Goal: Task Accomplishment & Management: Manage account settings

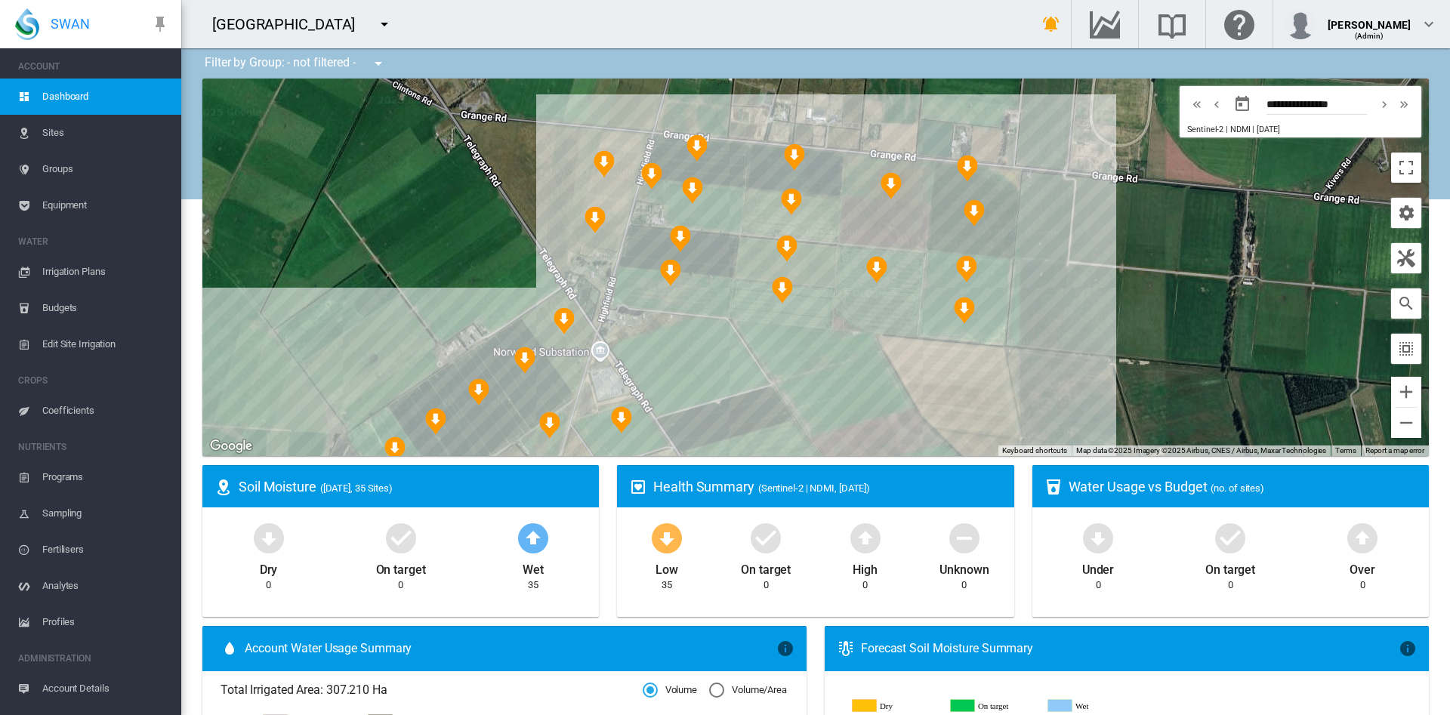
drag, startPoint x: 341, startPoint y: 165, endPoint x: 425, endPoint y: 160, distance: 84.0
click at [425, 160] on div at bounding box center [815, 268] width 1227 height 378
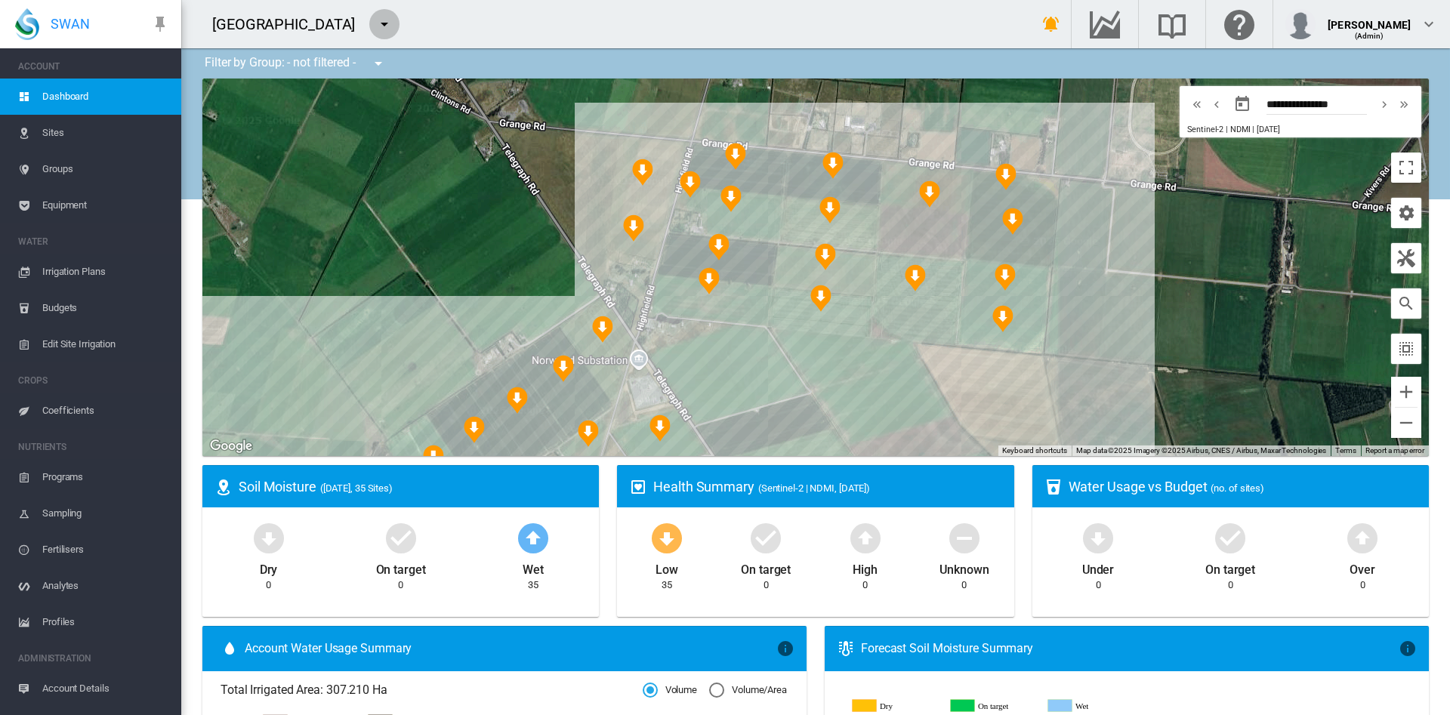
click at [375, 24] on md-icon "icon-menu-down" at bounding box center [384, 24] width 18 height 18
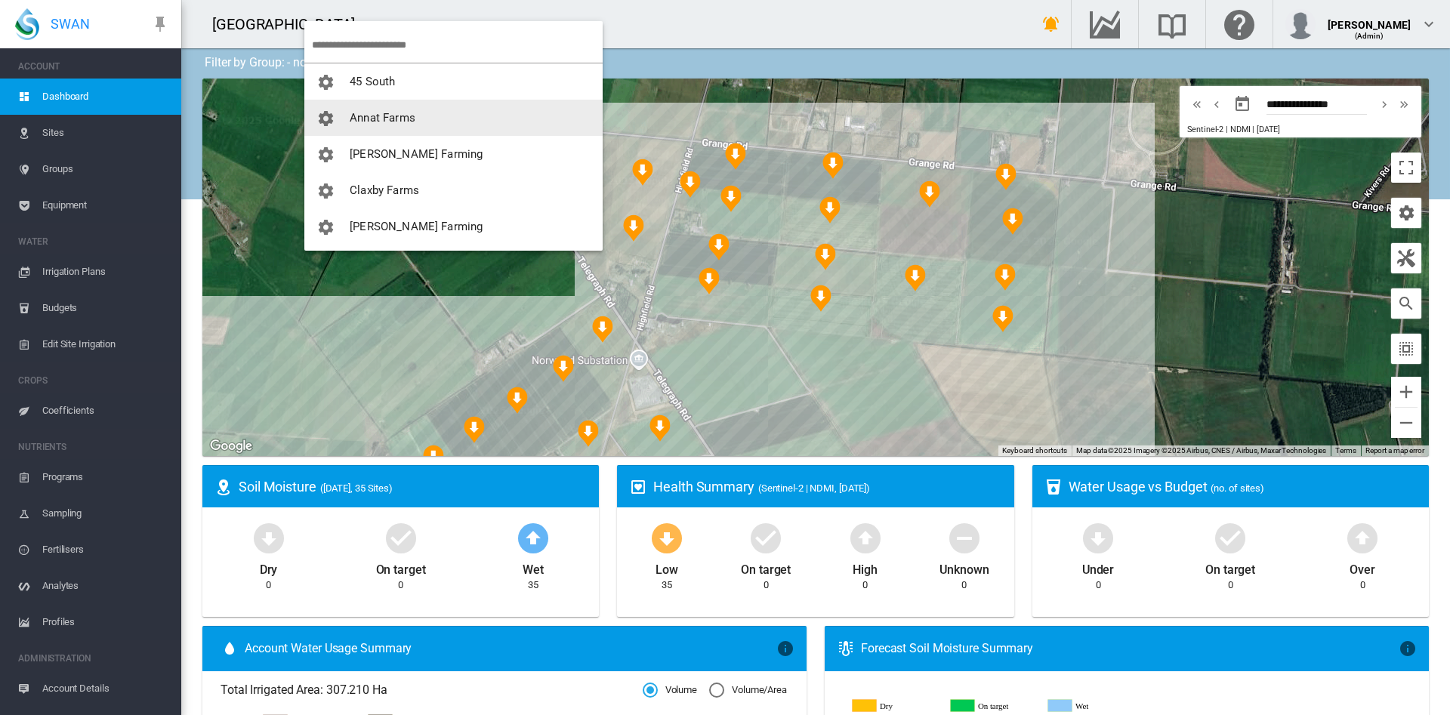
scroll to position [16, 0]
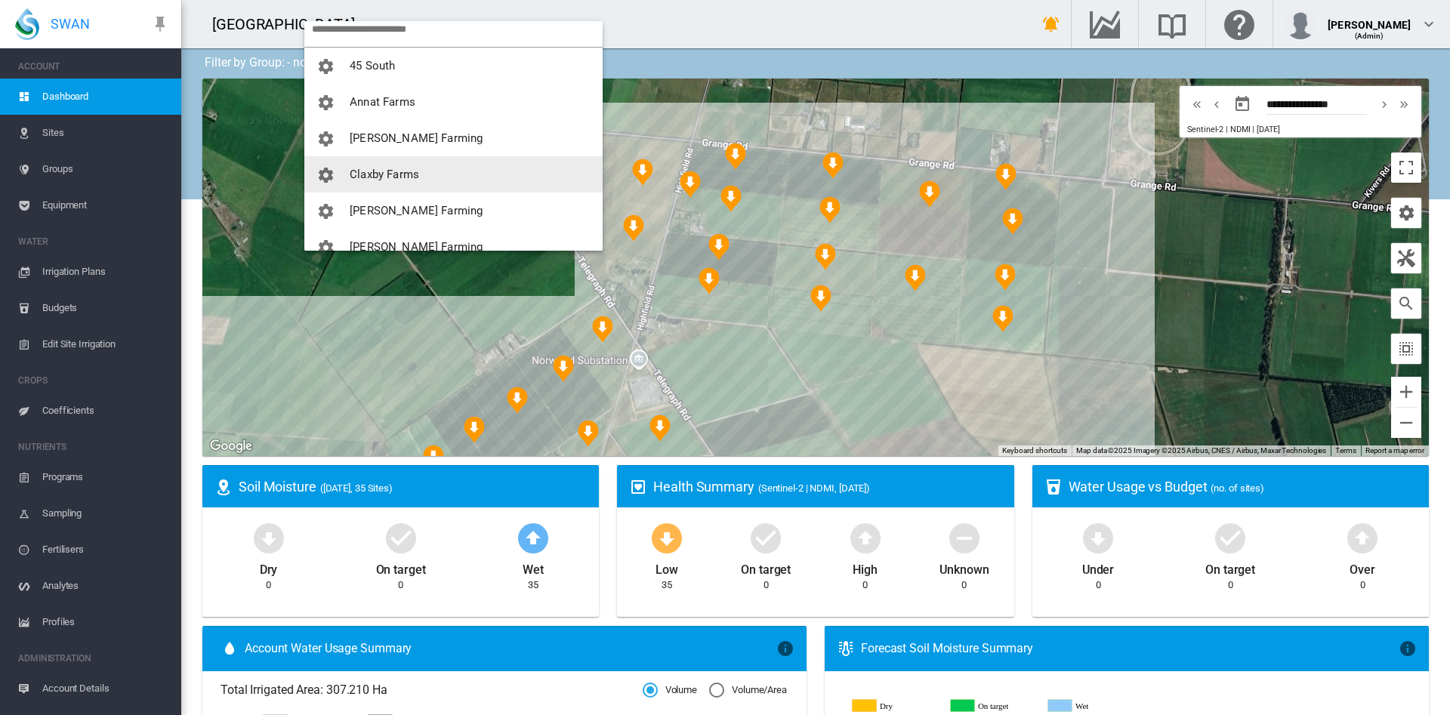
click at [406, 170] on span "Claxby Farms" at bounding box center [384, 175] width 69 height 14
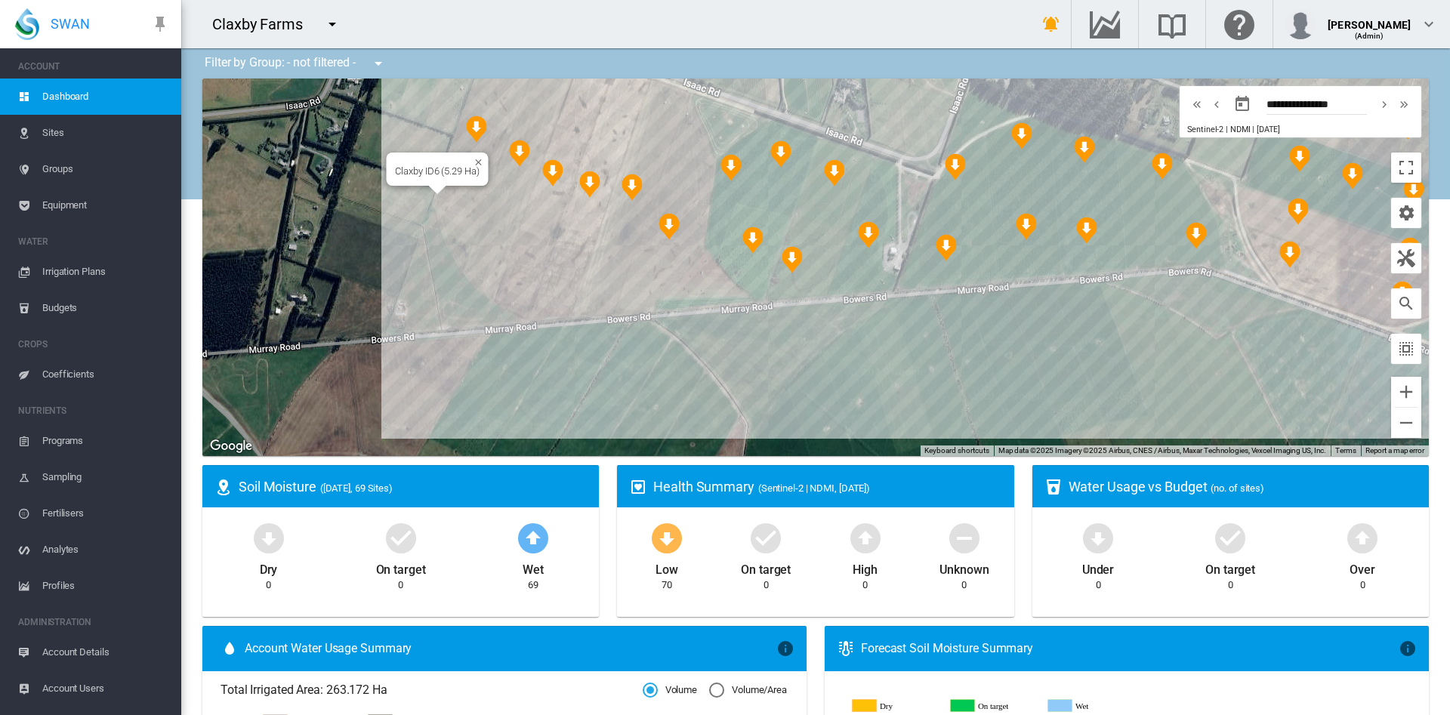
click at [454, 204] on div "Claxby ID6 (5.29 Ha)" at bounding box center [815, 268] width 1227 height 378
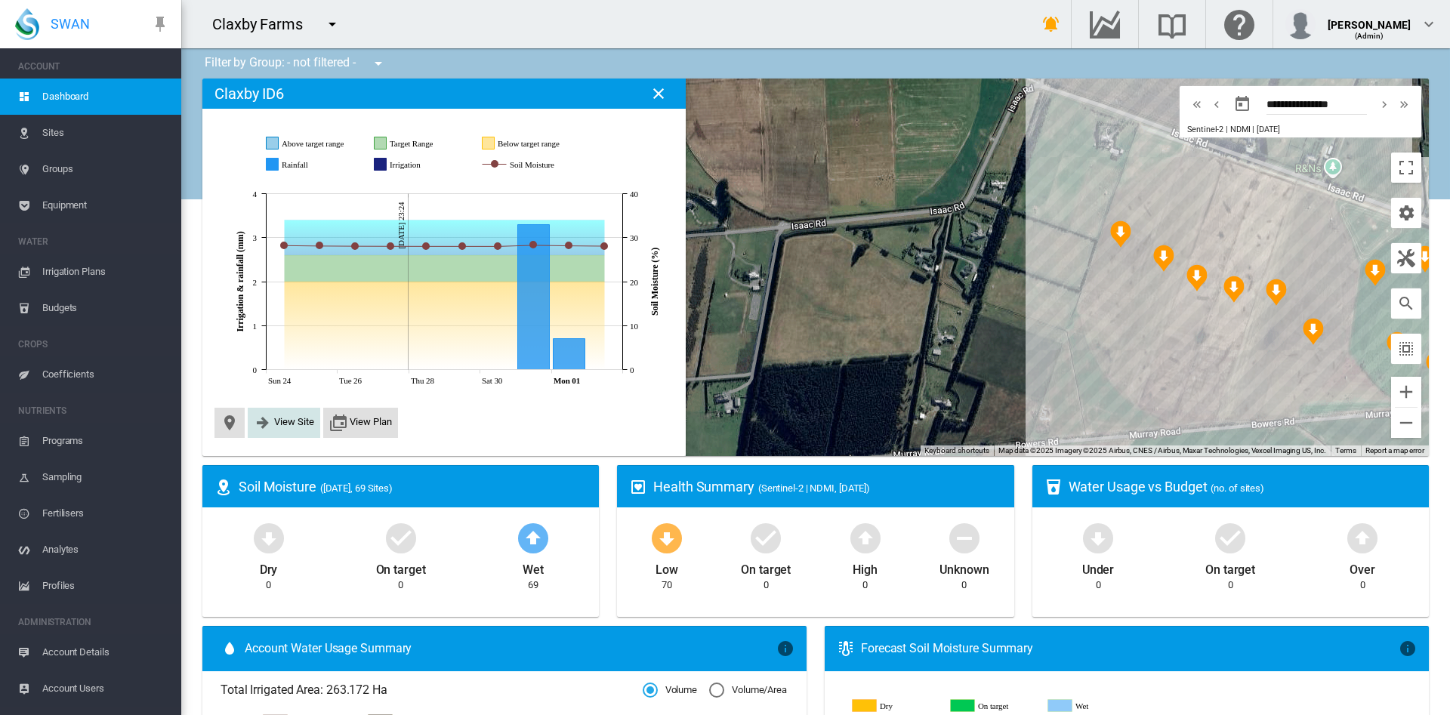
click at [288, 417] on span "View Site" at bounding box center [294, 421] width 40 height 11
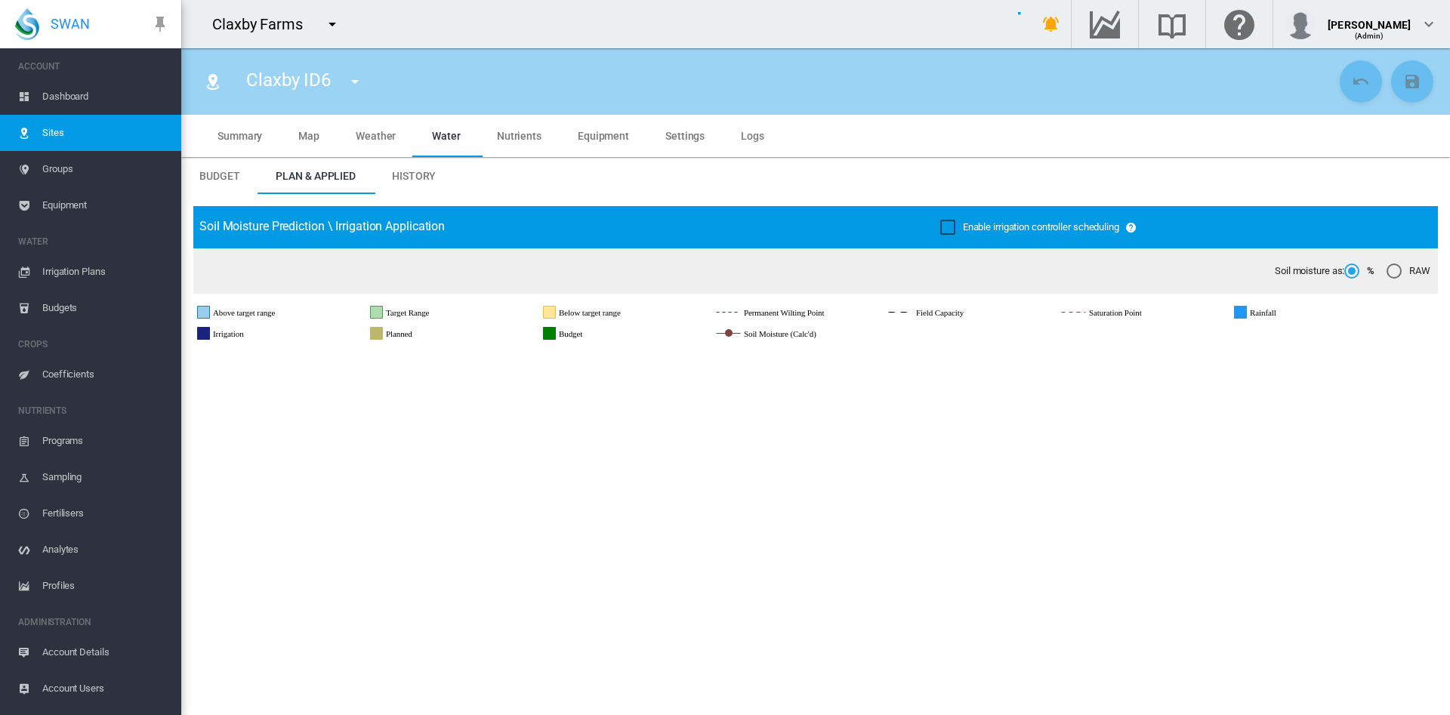
click at [669, 134] on span "Settings" at bounding box center [685, 136] width 39 height 12
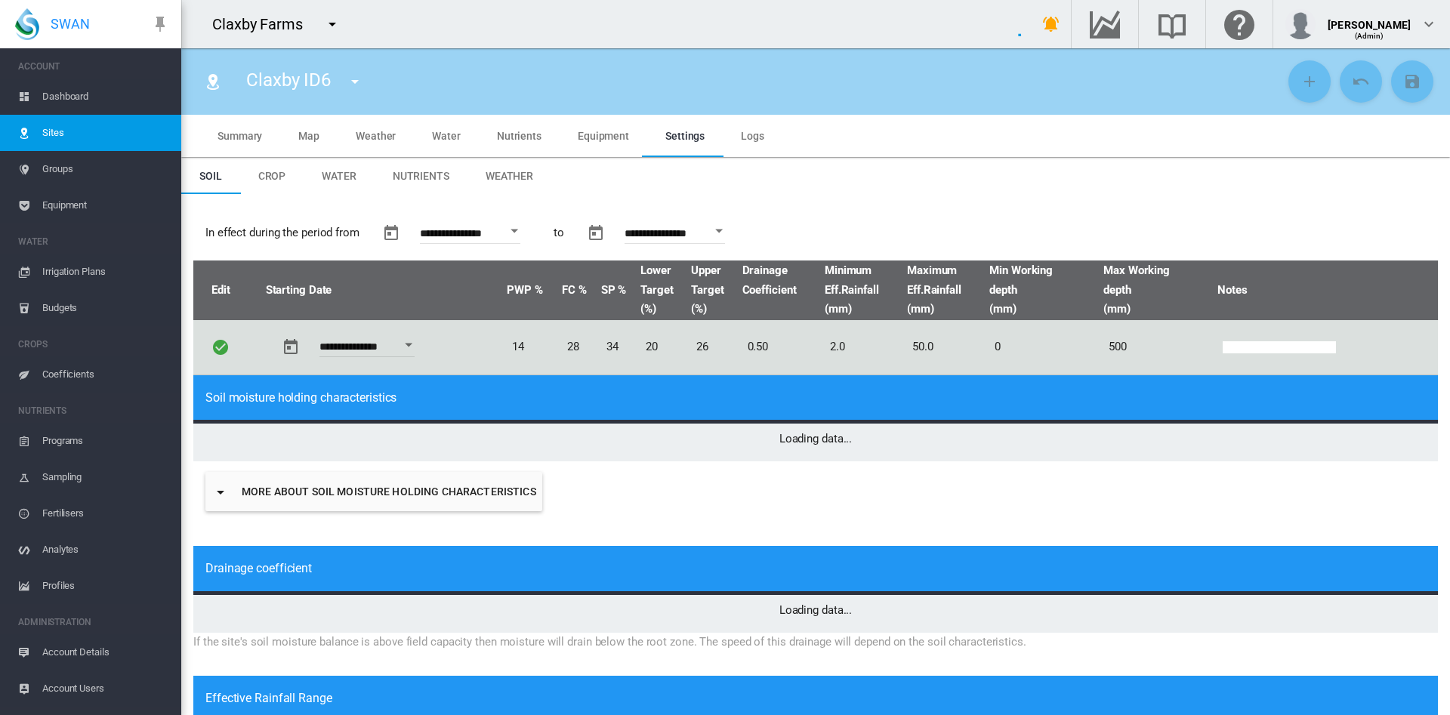
click at [343, 181] on span "Water" at bounding box center [339, 176] width 35 height 12
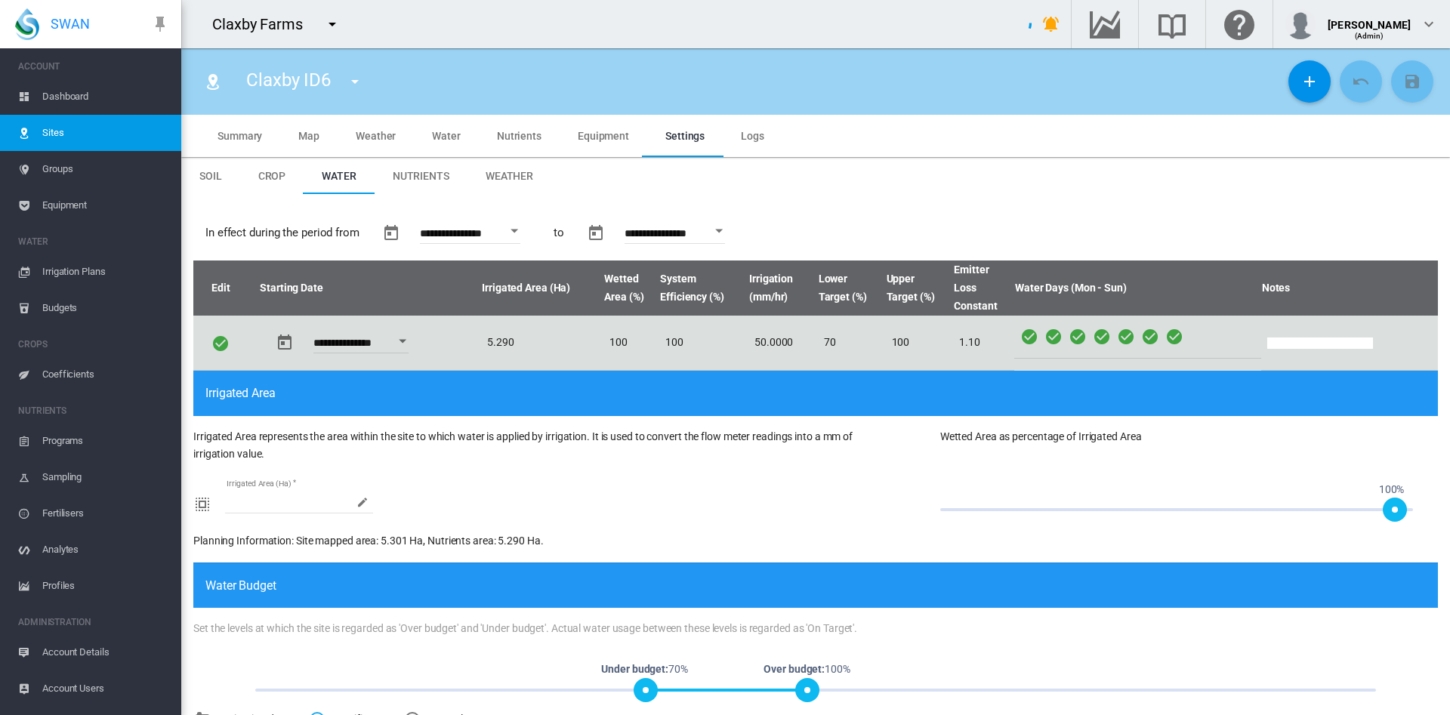
type input "*"
type input "**"
type input "****"
type input "***"
type input "****"
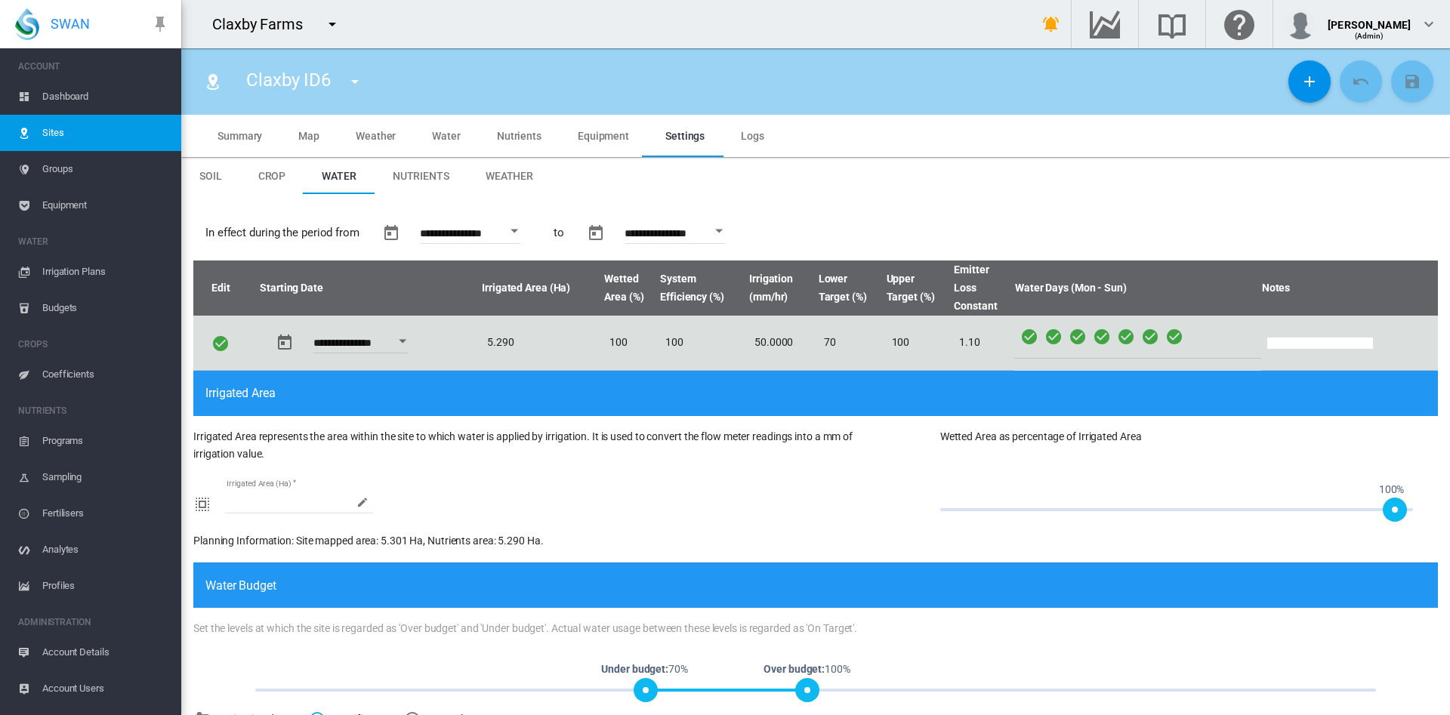
click at [609, 150] on md-tab-item "Equipment" at bounding box center [604, 136] width 88 height 42
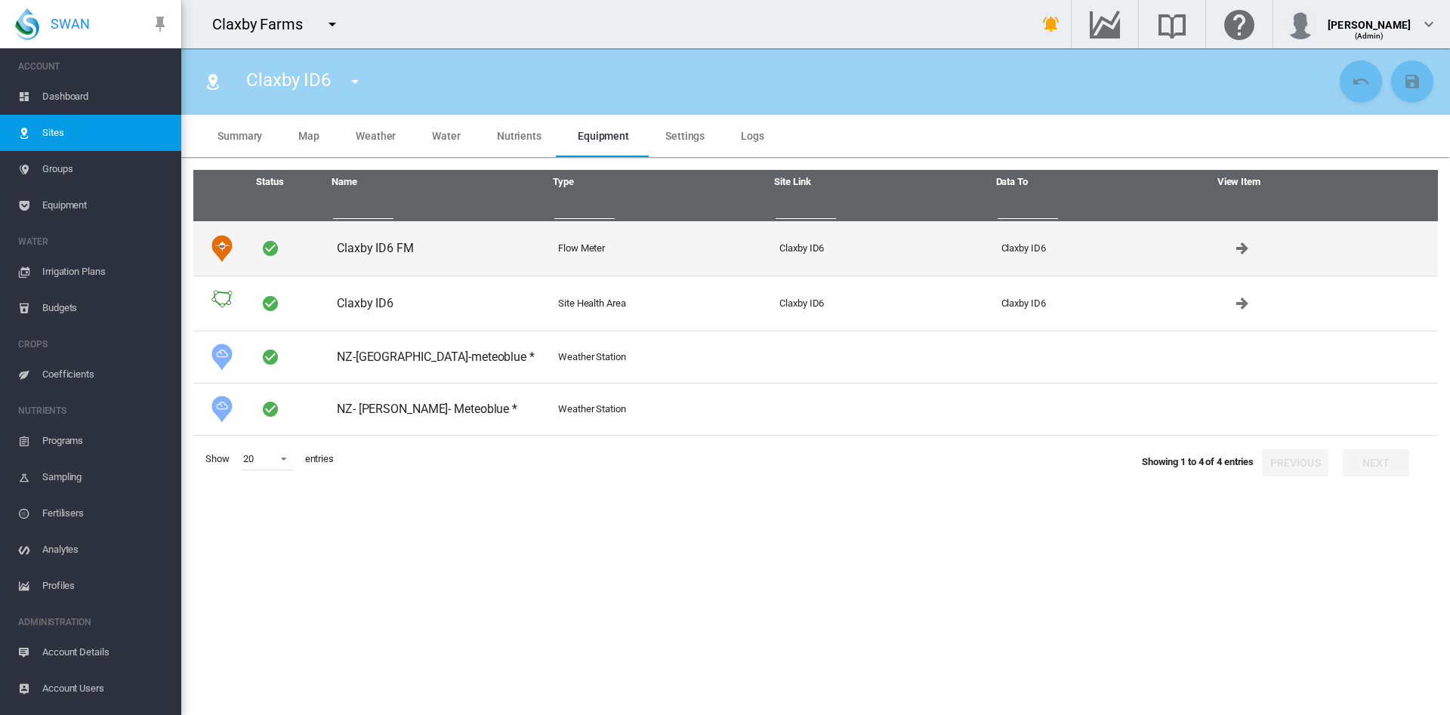
click at [385, 249] on td "Claxby ID6 FM" at bounding box center [441, 248] width 221 height 54
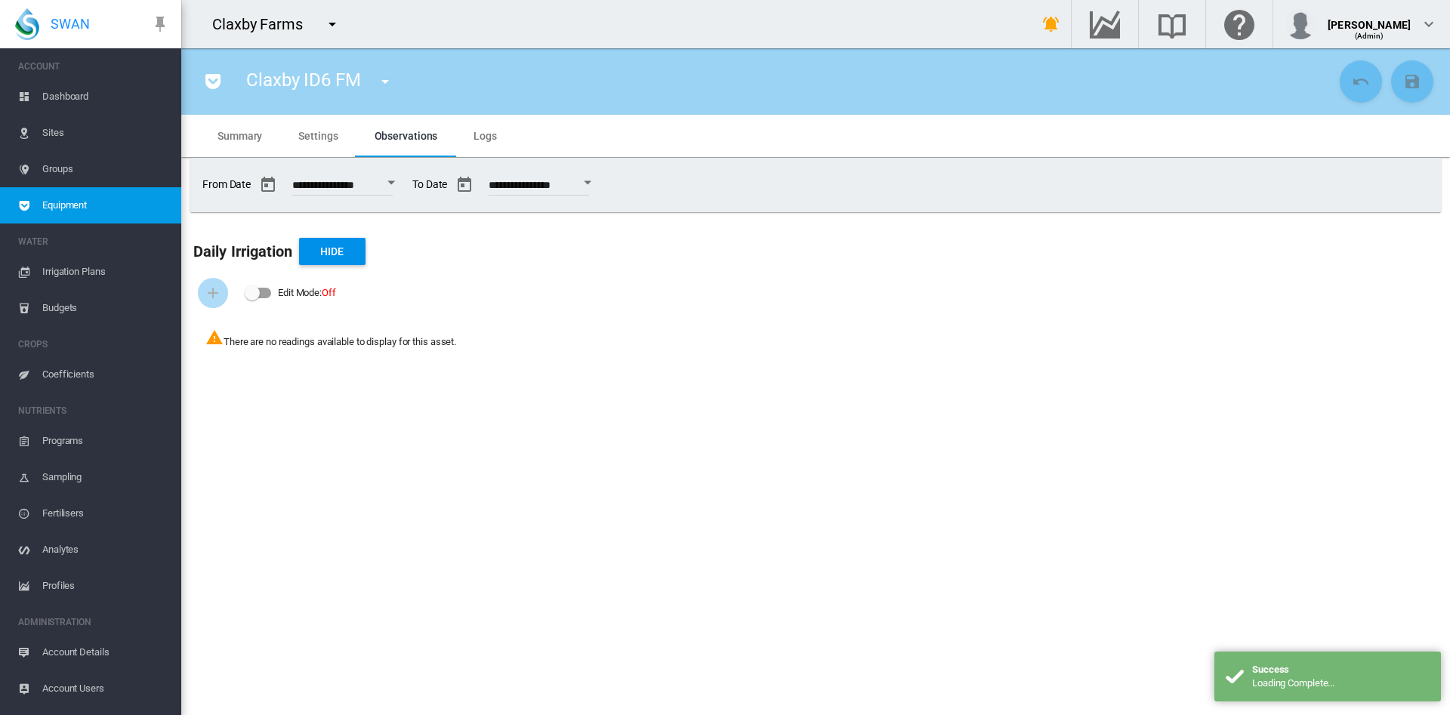
click at [338, 144] on md-tab-item "Settings" at bounding box center [318, 136] width 76 height 42
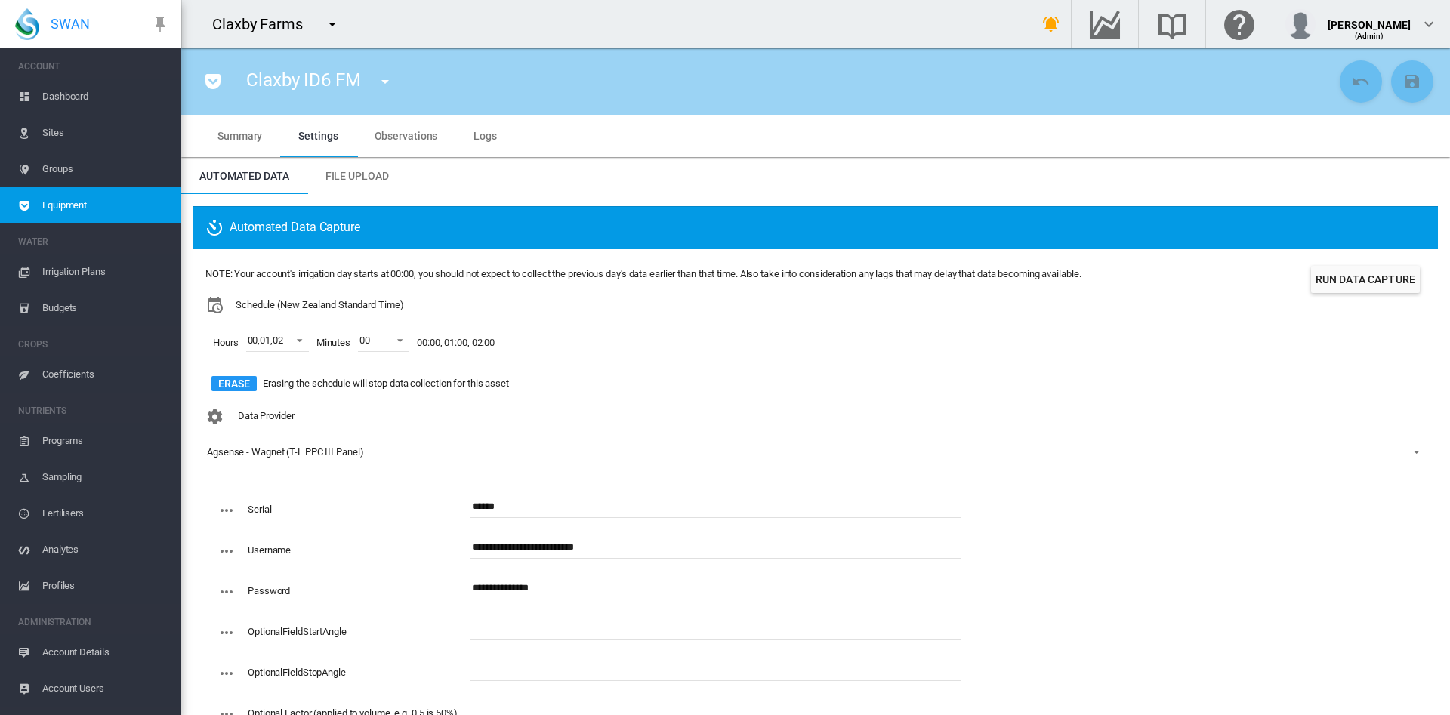
click at [85, 100] on span "Dashboard" at bounding box center [105, 97] width 127 height 36
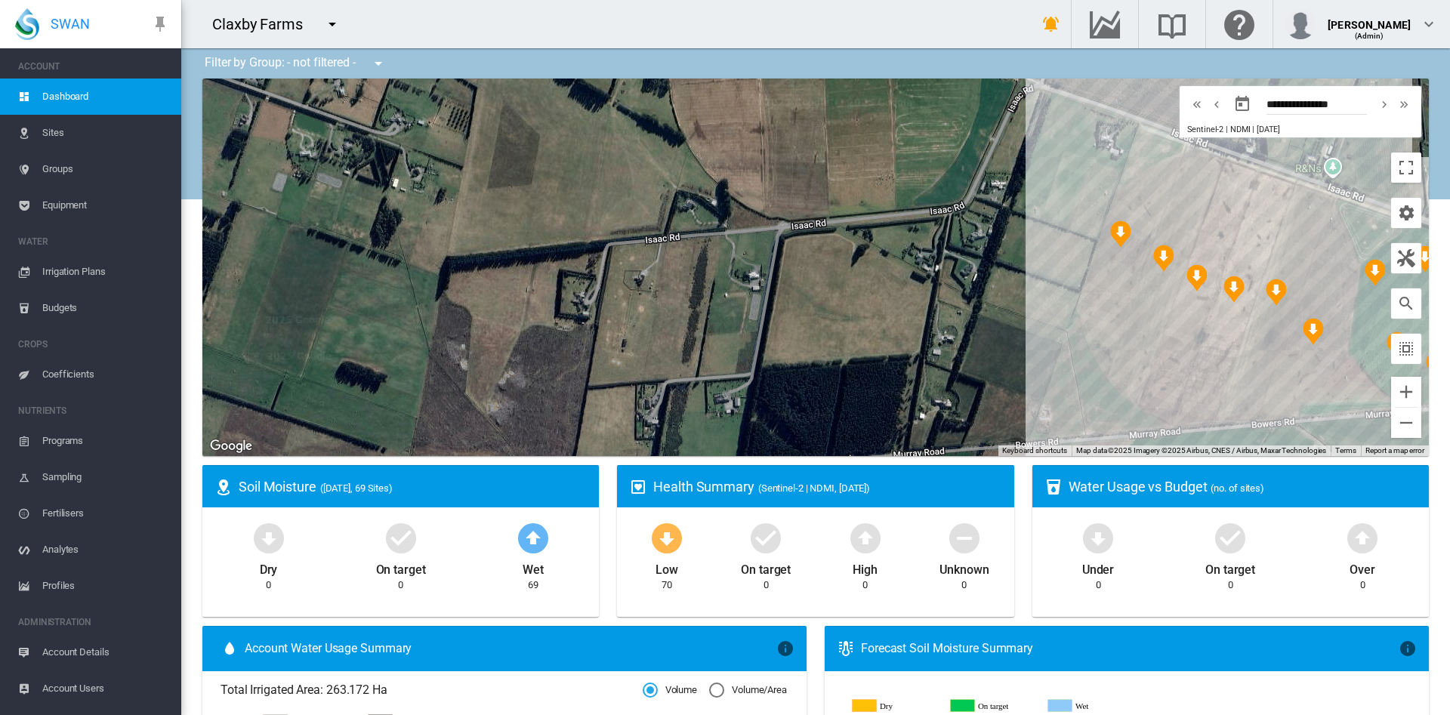
click at [534, 196] on div at bounding box center [815, 268] width 1227 height 378
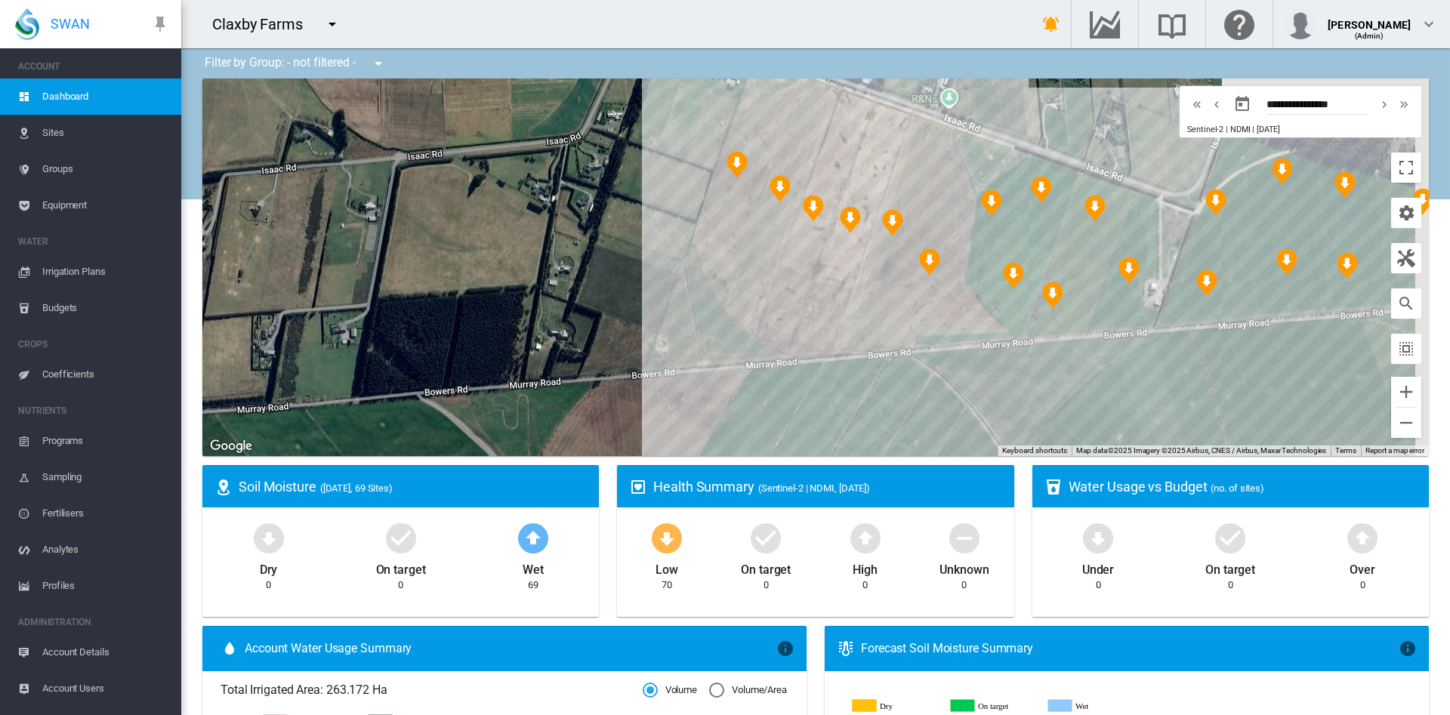
drag, startPoint x: 875, startPoint y: 256, endPoint x: 449, endPoint y: 169, distance: 434.8
click at [449, 169] on div at bounding box center [815, 268] width 1227 height 378
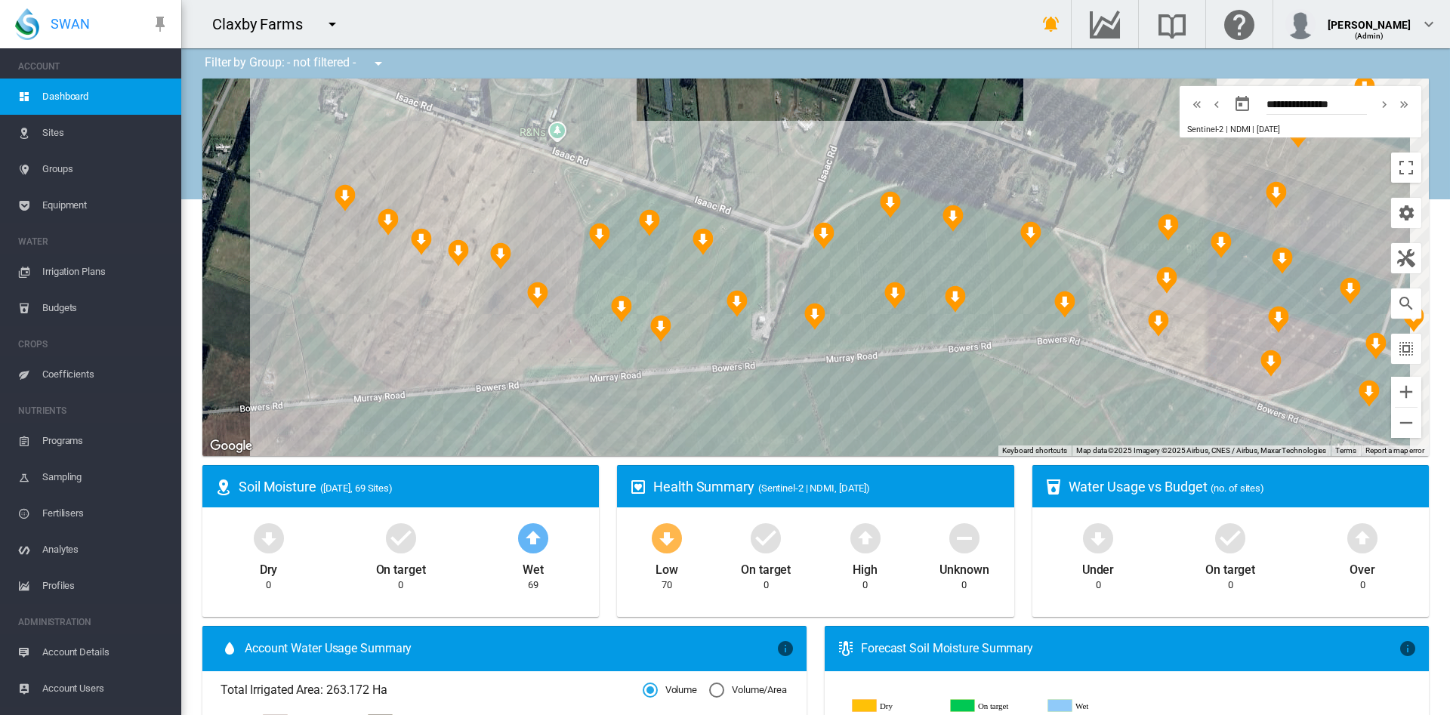
drag, startPoint x: 1129, startPoint y: 334, endPoint x: 810, endPoint y: 408, distance: 327.3
click at [810, 408] on div at bounding box center [815, 268] width 1227 height 378
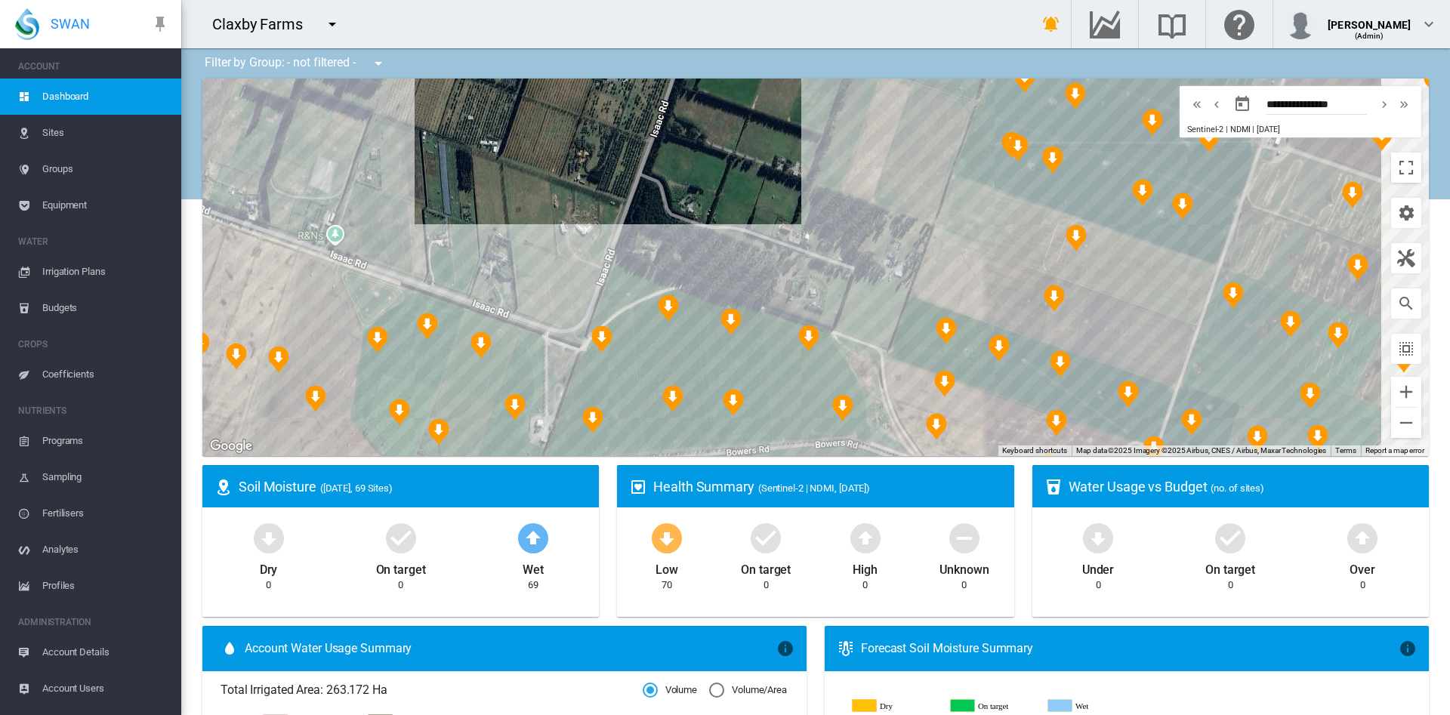
drag, startPoint x: 996, startPoint y: 113, endPoint x: 803, endPoint y: 212, distance: 216.6
click at [803, 212] on div at bounding box center [815, 268] width 1227 height 378
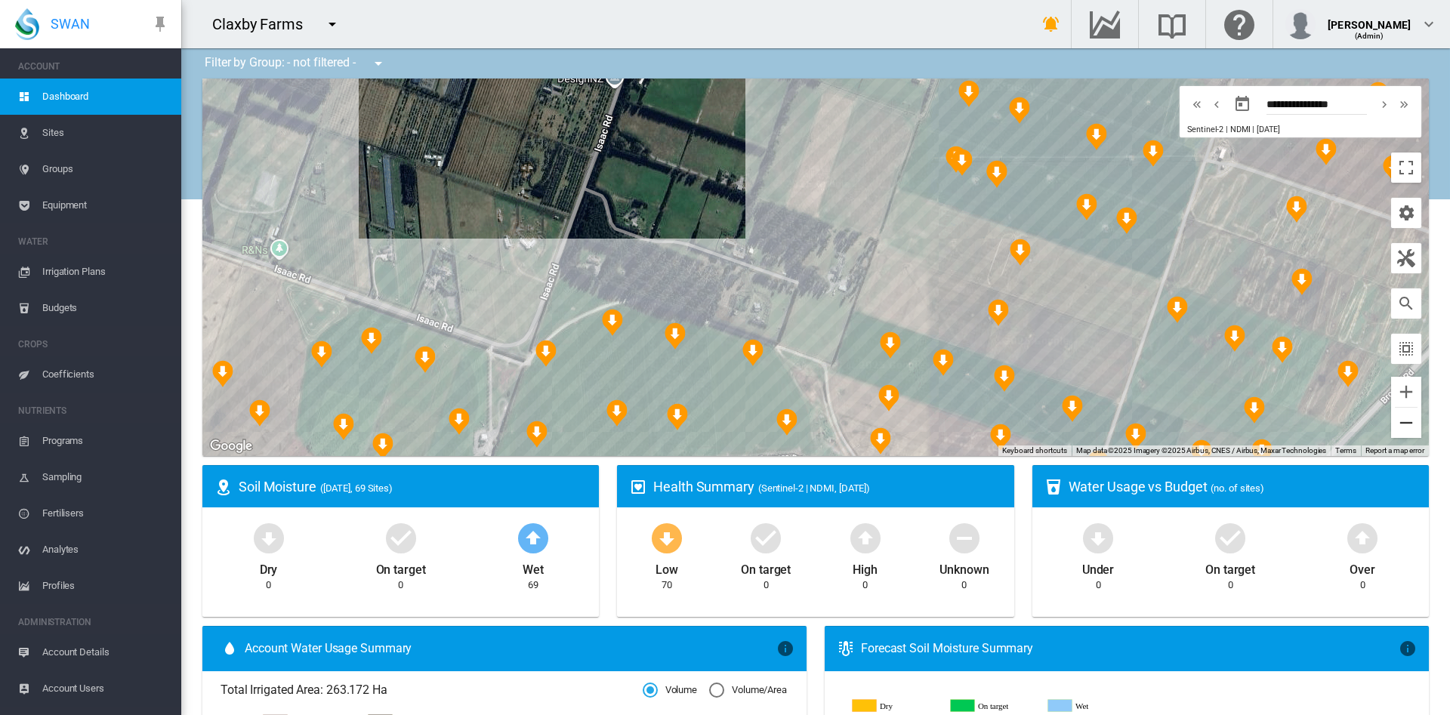
click at [1391, 428] on button "Zoom out" at bounding box center [1406, 423] width 30 height 30
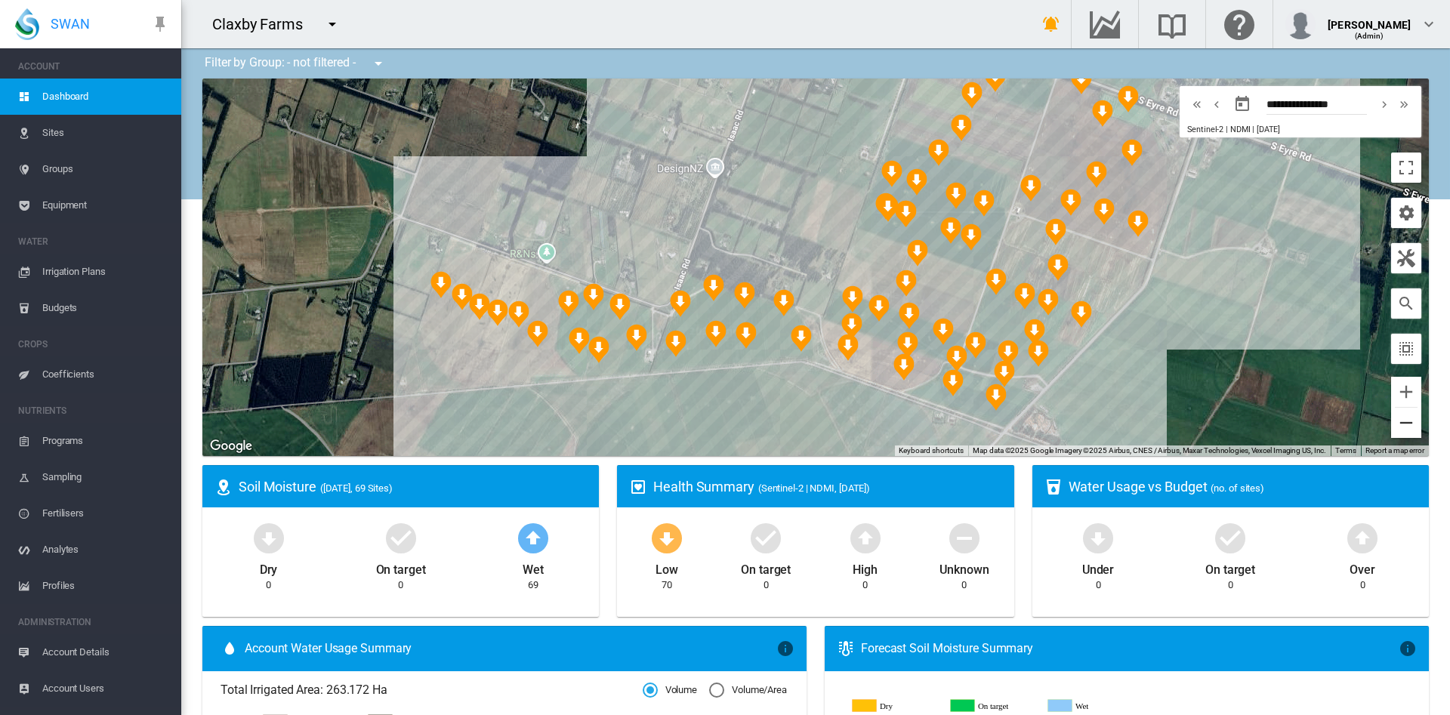
click at [1391, 428] on button "Zoom out" at bounding box center [1406, 423] width 30 height 30
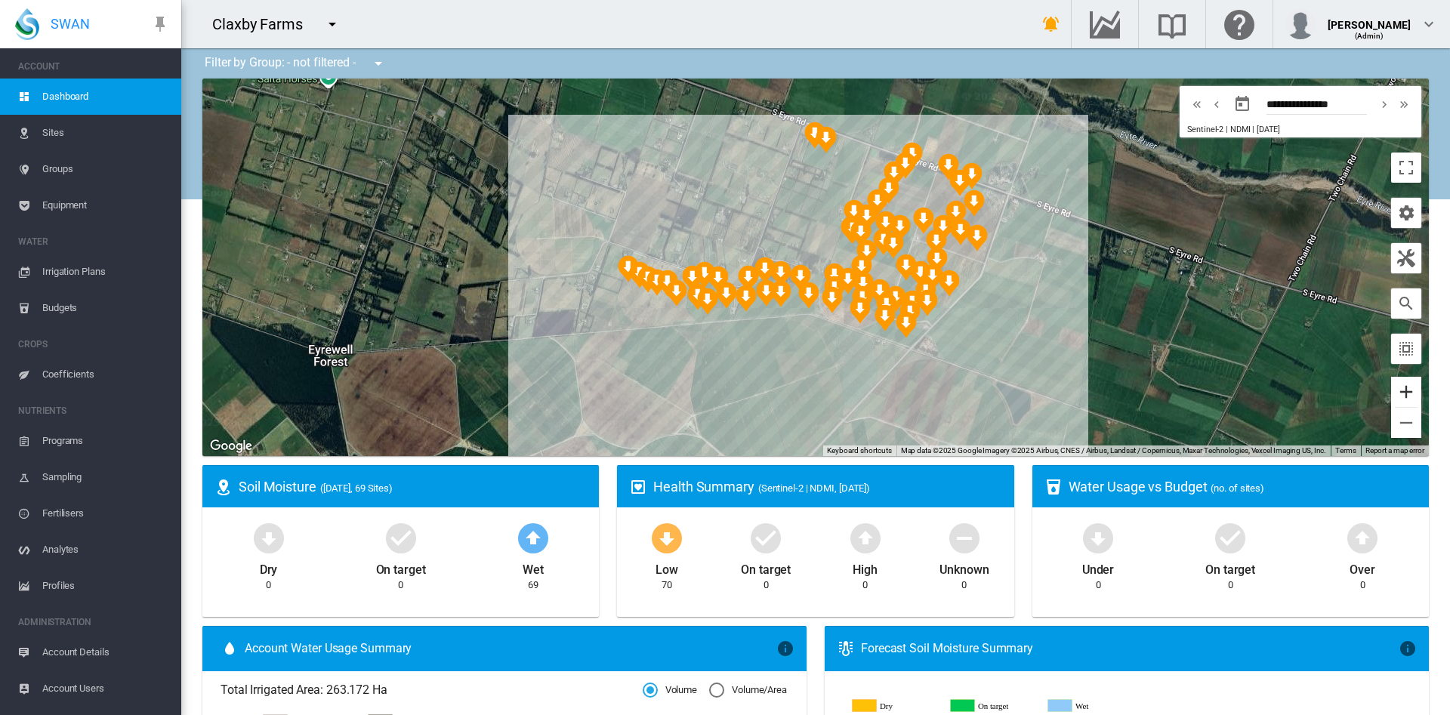
click at [1391, 395] on button "Zoom in" at bounding box center [1406, 392] width 30 height 30
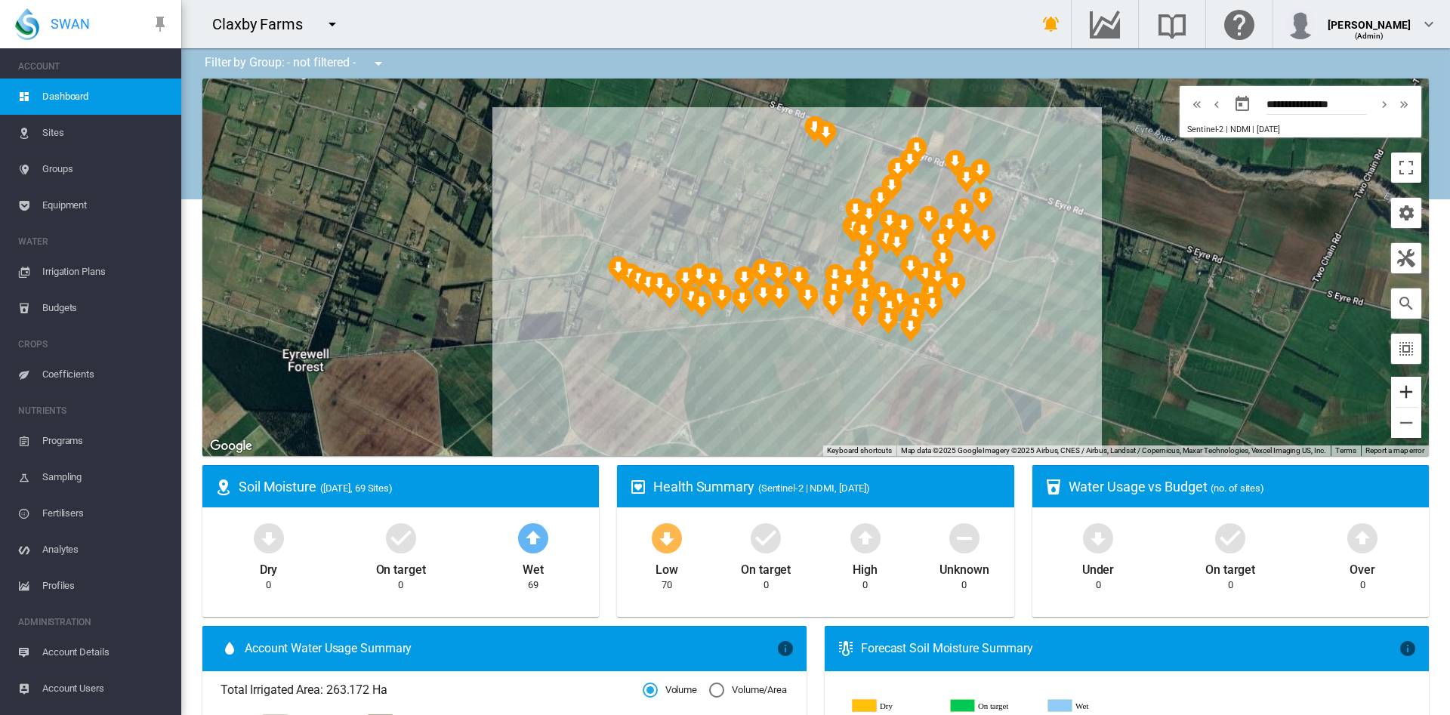
click at [1391, 395] on button "Zoom in" at bounding box center [1406, 392] width 30 height 30
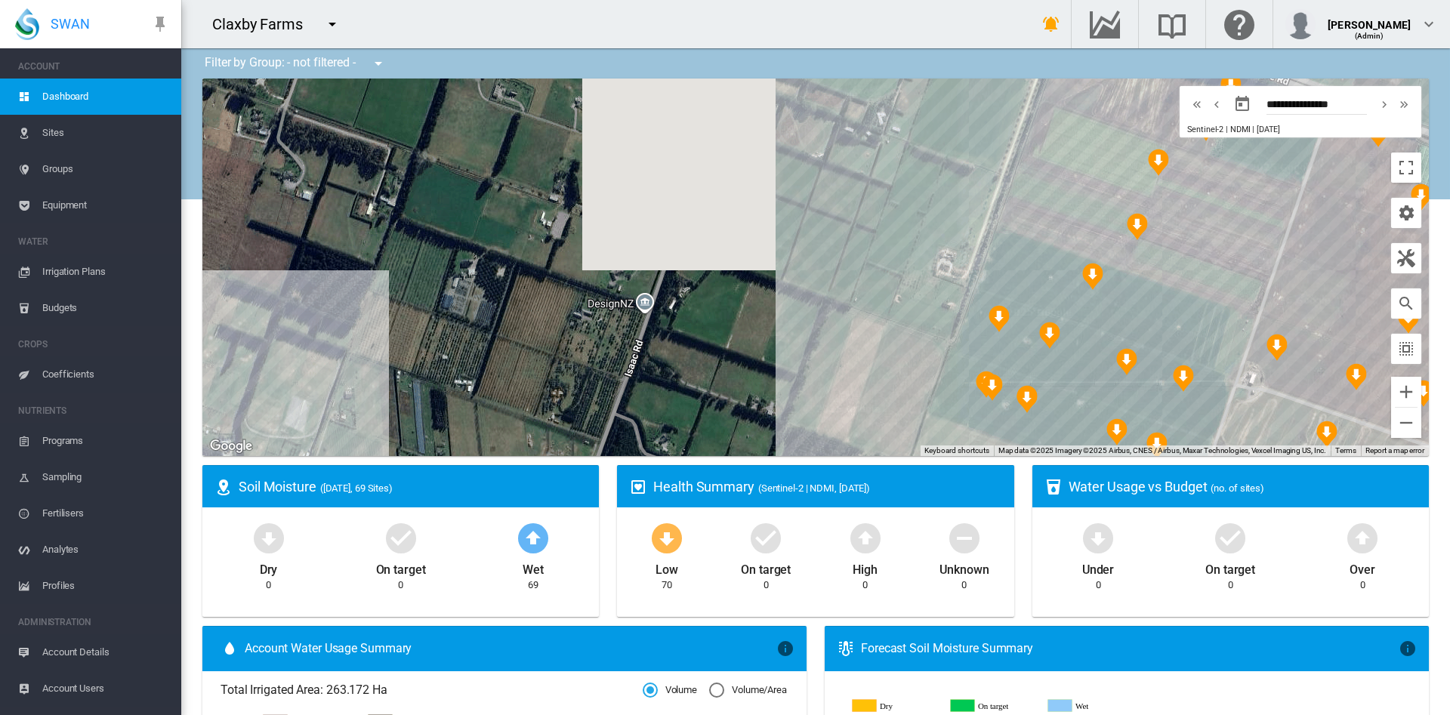
drag, startPoint x: 774, startPoint y: 200, endPoint x: 803, endPoint y: 431, distance: 232.2
click at [803, 431] on div at bounding box center [815, 268] width 1227 height 378
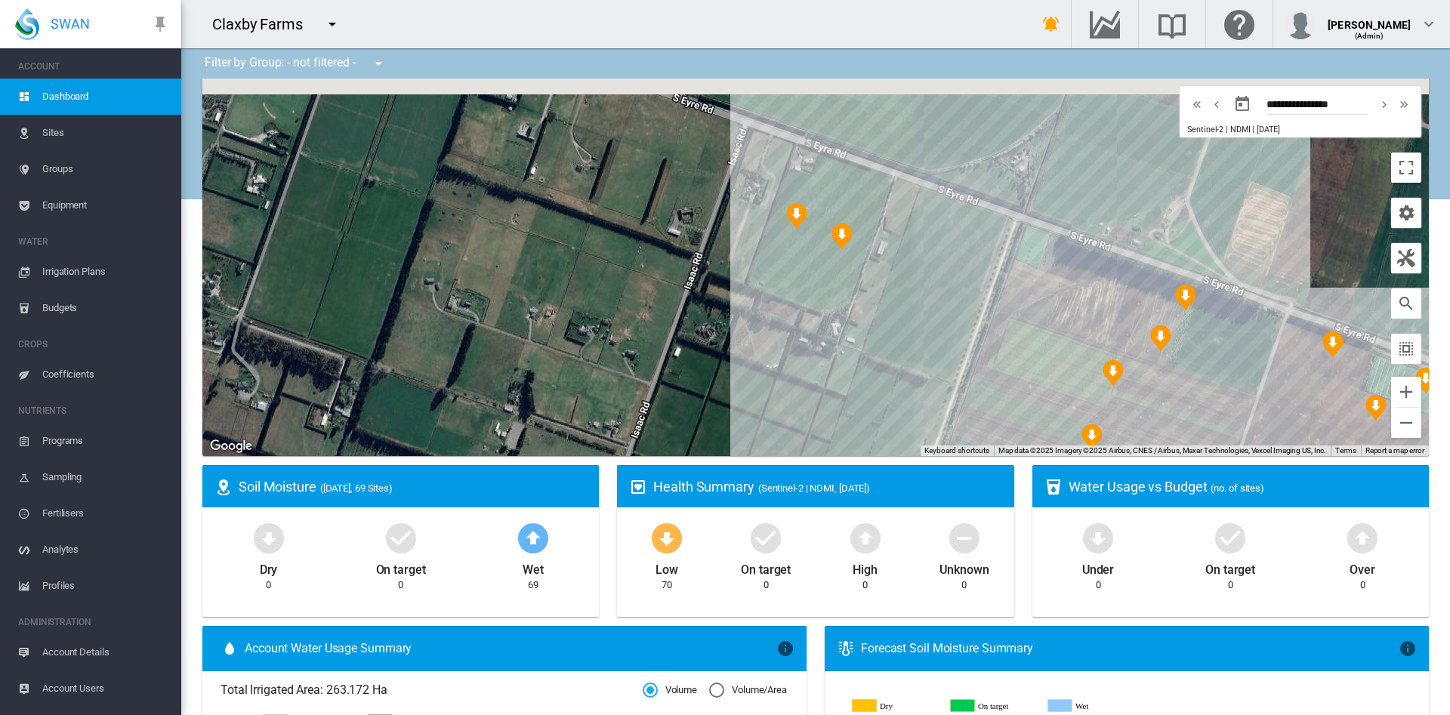
drag, startPoint x: 838, startPoint y: 286, endPoint x: 783, endPoint y: 461, distance: 183.5
click at [783, 461] on ms-widget "← Move left → Move right ↑ Move up ↓ Move down + Zoom in - Zoom out Home Jump l…" at bounding box center [815, 272] width 1245 height 387
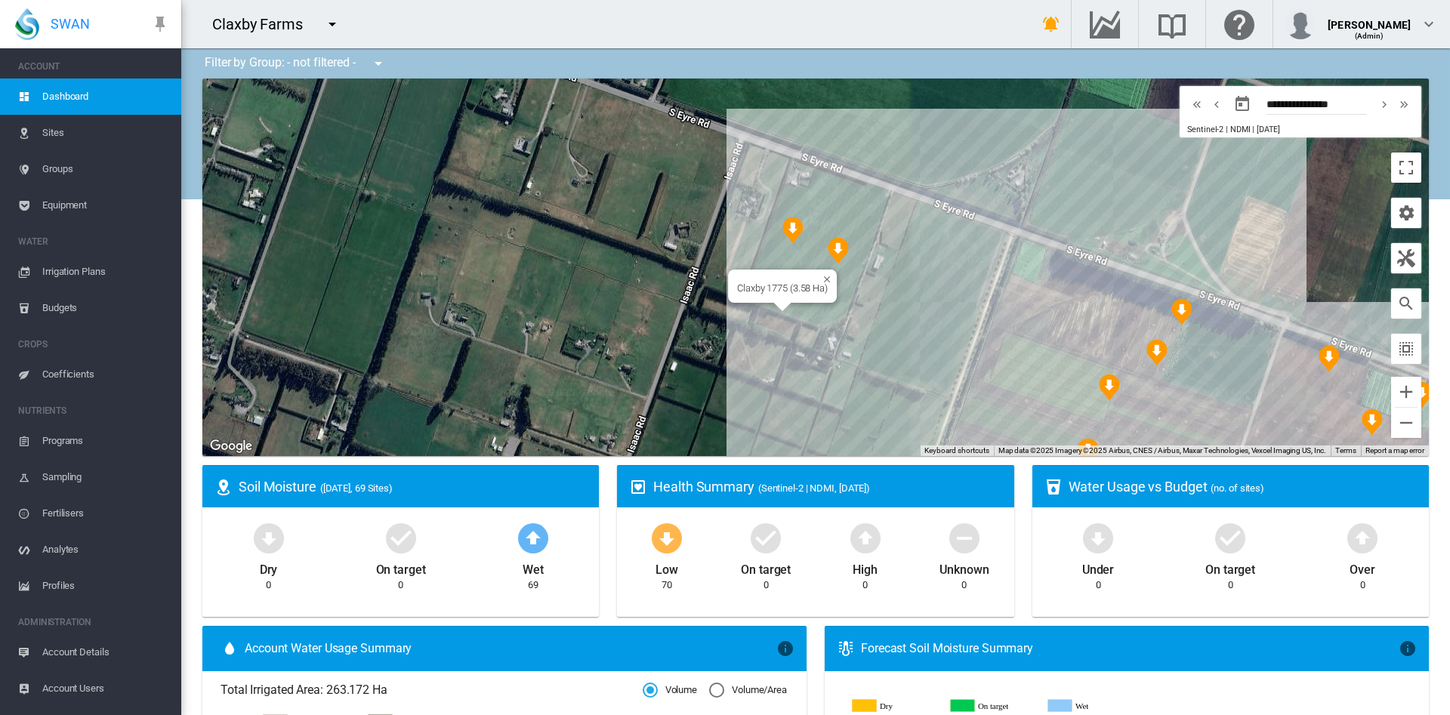
click at [771, 255] on div "Claxby 1775 (3.58 Ha)" at bounding box center [815, 268] width 1227 height 378
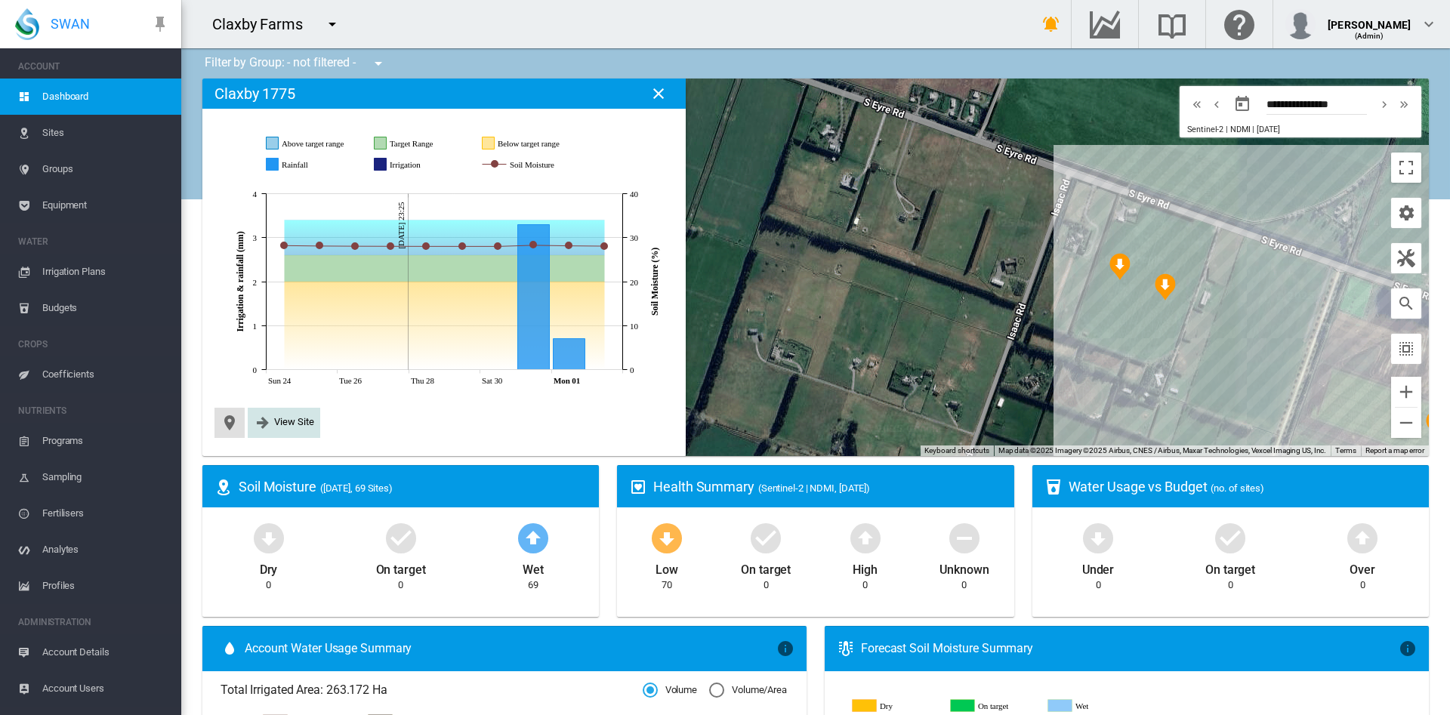
click at [289, 428] on button "View Site" at bounding box center [284, 423] width 60 height 18
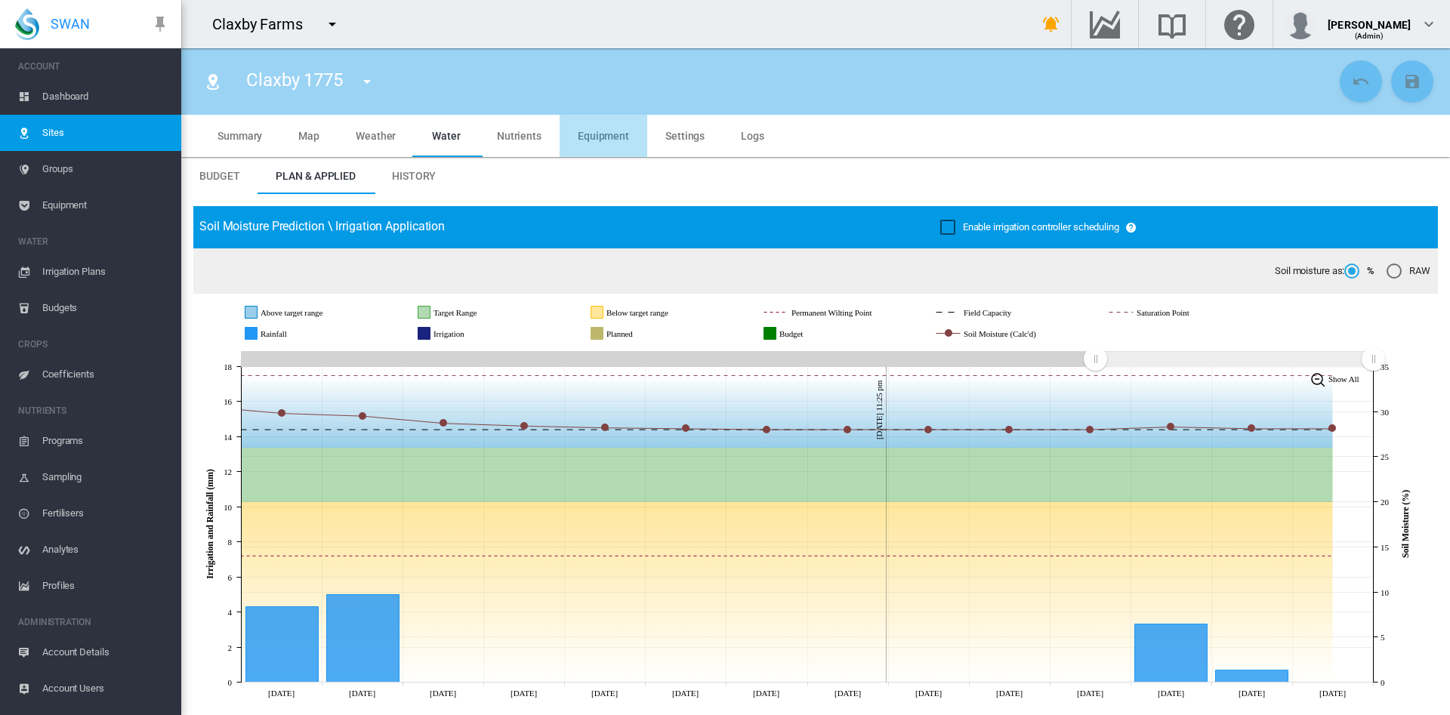
click at [607, 134] on span "Equipment" at bounding box center [603, 136] width 51 height 12
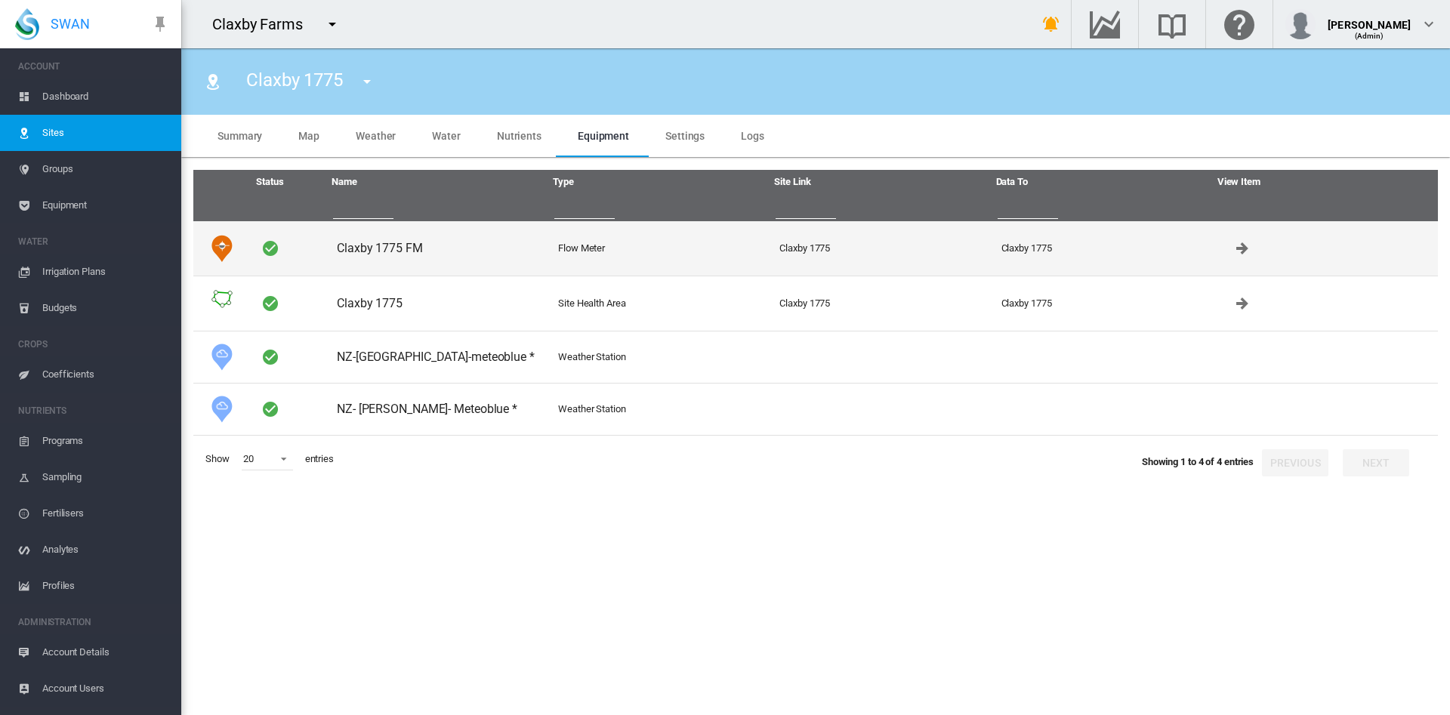
click at [382, 242] on td "Claxby 1775 FM" at bounding box center [441, 248] width 221 height 54
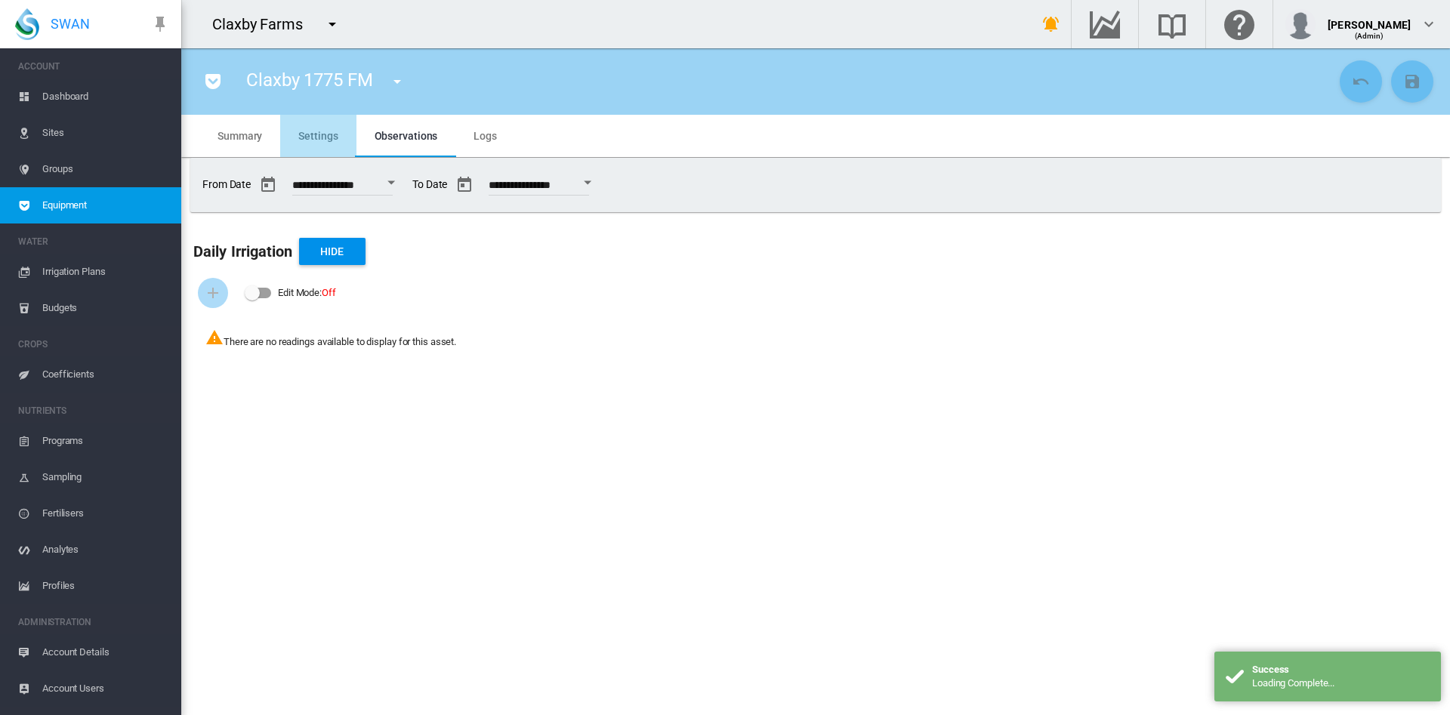
click at [330, 150] on md-tab-item "Settings" at bounding box center [318, 136] width 76 height 42
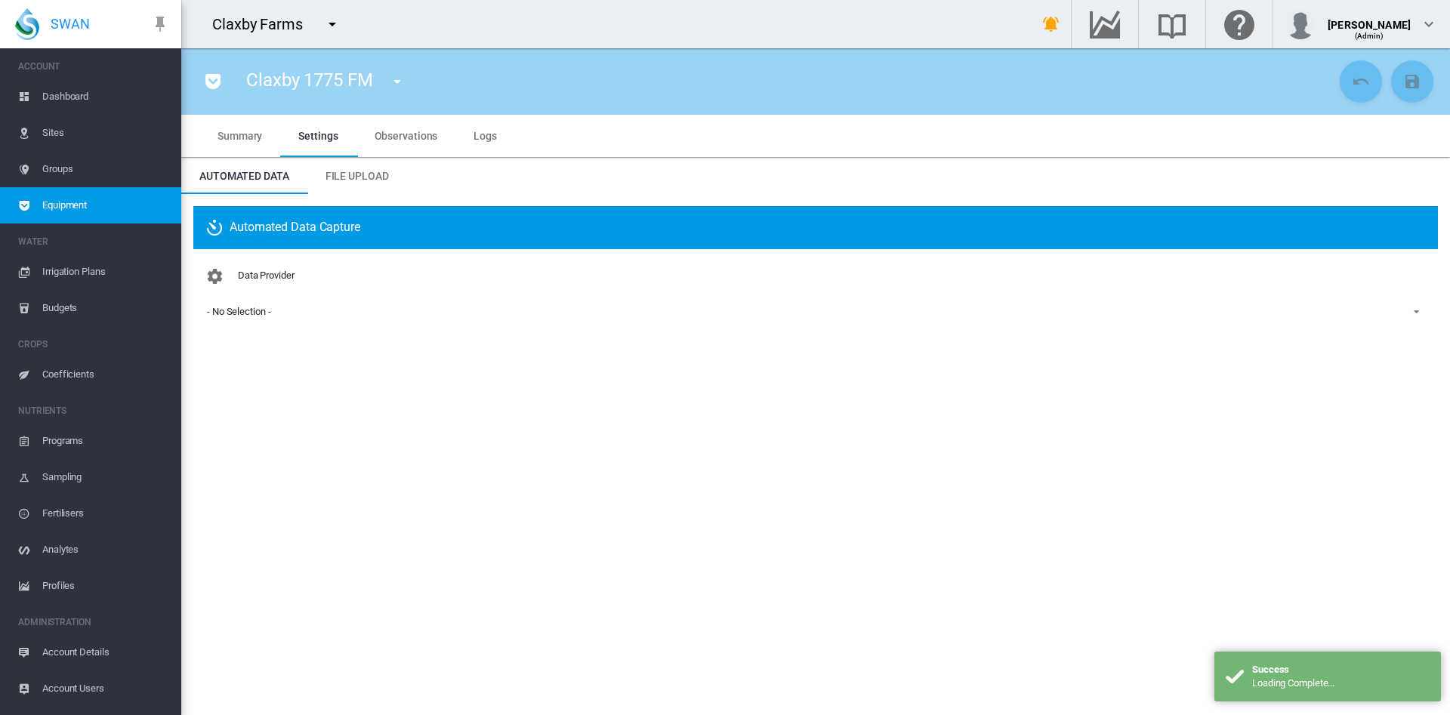
click at [255, 313] on div "- No Selection -" at bounding box center [238, 311] width 63 height 11
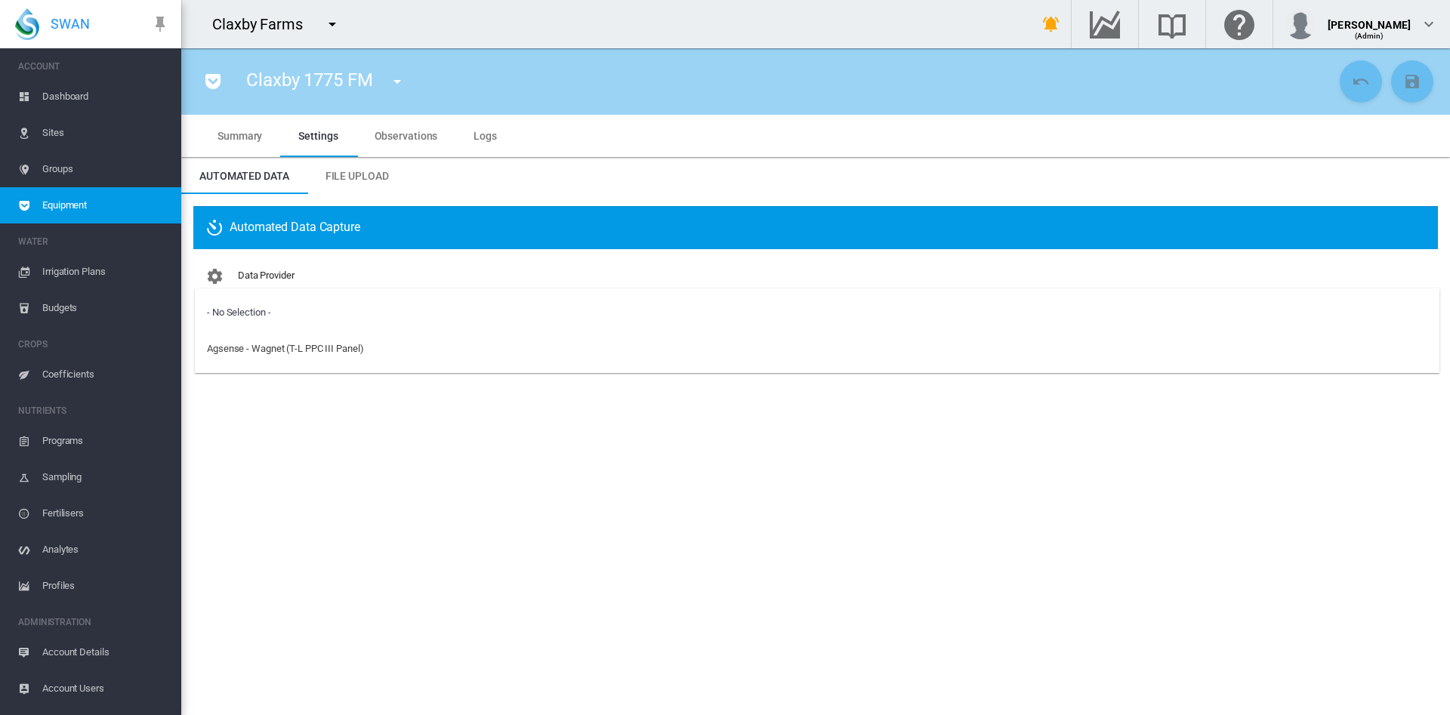
click at [512, 276] on md-backdrop at bounding box center [725, 357] width 1450 height 715
click at [252, 308] on div "- No Selection -" at bounding box center [238, 311] width 63 height 11
click at [678, 29] on md-backdrop at bounding box center [725, 357] width 1450 height 715
